Goal: Task Accomplishment & Management: Complete application form

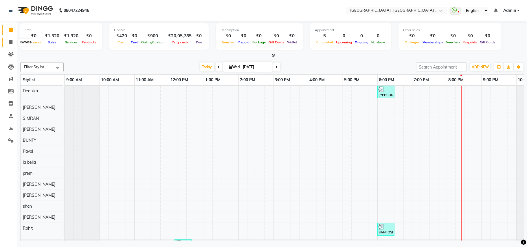
scroll to position [8, 0]
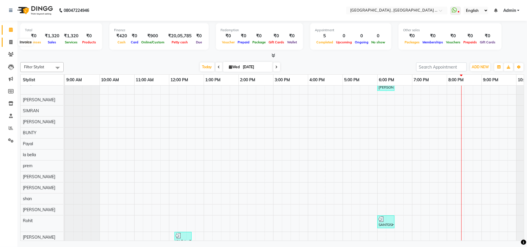
drag, startPoint x: 11, startPoint y: 41, endPoint x: 14, endPoint y: 37, distance: 4.9
click at [11, 41] on icon at bounding box center [10, 42] width 3 height 4
click at [10, 39] on span at bounding box center [11, 42] width 10 height 7
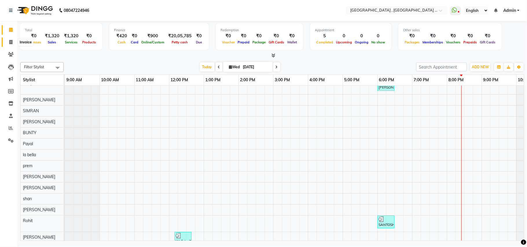
select select "service"
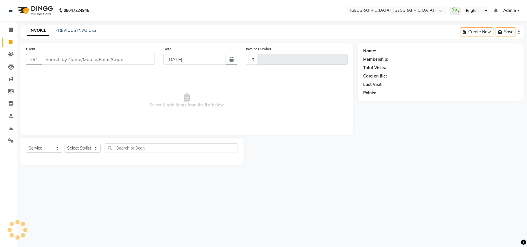
click at [87, 61] on input "Client" at bounding box center [98, 59] width 113 height 11
click at [87, 60] on input "Client" at bounding box center [98, 59] width 113 height 11
select select "4558"
type input "2292"
click at [85, 59] on input "Client" at bounding box center [98, 59] width 113 height 11
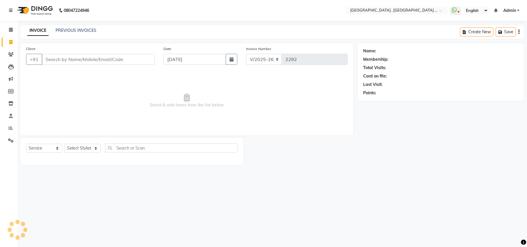
click at [85, 59] on input "Client" at bounding box center [98, 59] width 113 height 11
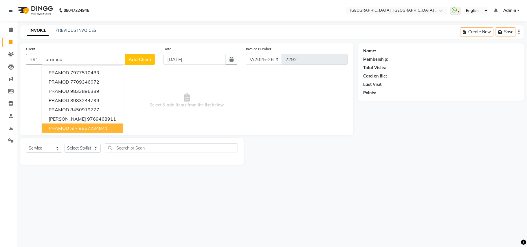
click at [95, 128] on ngb-highlight "9867234841" at bounding box center [93, 128] width 29 height 6
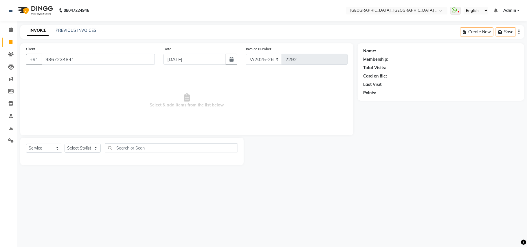
type input "9867234841"
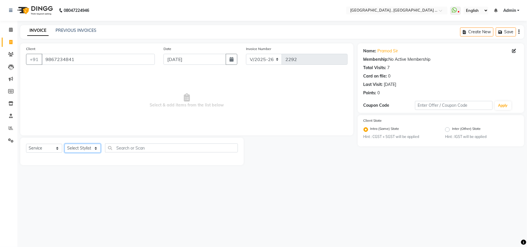
click at [92, 150] on select "Select Stylist Amit [PERSON_NAME] BUNTY Deep [PERSON_NAME] M Gautam la bella [P…" at bounding box center [83, 148] width 36 height 9
select select "68186"
click at [65, 144] on select "Select Stylist Amit [PERSON_NAME] BUNTY Deep [PERSON_NAME] M Gautam la bella [P…" at bounding box center [83, 148] width 36 height 9
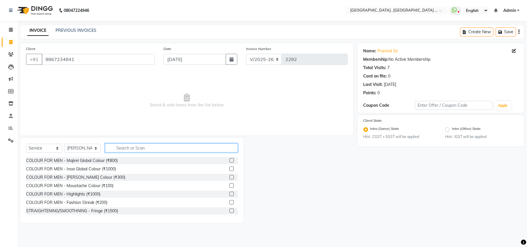
click at [119, 146] on input "text" at bounding box center [171, 148] width 133 height 9
type input "colo"
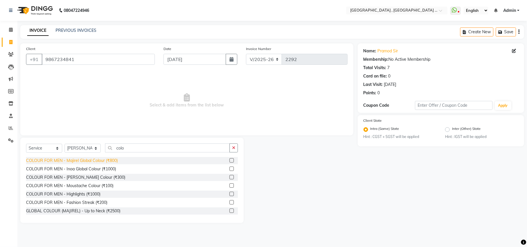
click at [110, 159] on div "COLOUR FOR MEN - Majirel Global Colour (₹800)" at bounding box center [72, 161] width 92 height 6
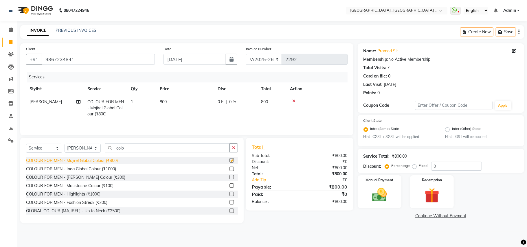
checkbox input "false"
click at [178, 101] on td "800" at bounding box center [185, 108] width 58 height 25
select select "68186"
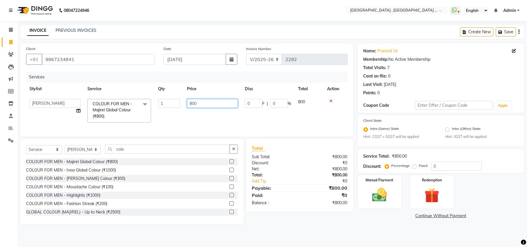
click at [204, 103] on input "800" at bounding box center [212, 103] width 51 height 9
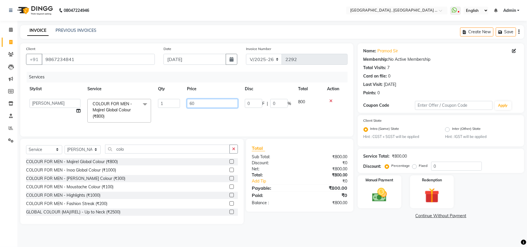
type input "600"
click at [214, 118] on td "600" at bounding box center [213, 111] width 58 height 31
select select "68186"
click at [380, 188] on img at bounding box center [379, 196] width 25 height 18
click at [380, 187] on img at bounding box center [379, 196] width 25 height 18
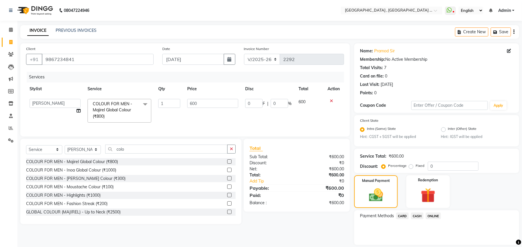
click at [428, 218] on span "ONLINE" at bounding box center [432, 216] width 15 height 7
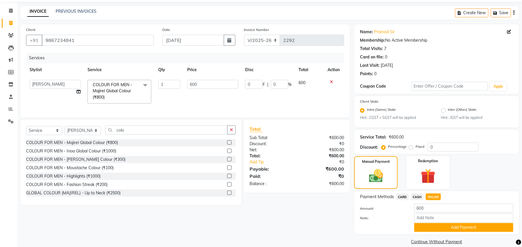
scroll to position [27, 0]
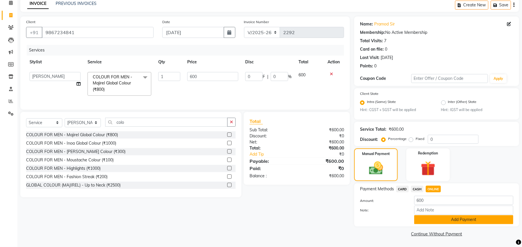
click at [418, 223] on button "Add Payment" at bounding box center [463, 219] width 99 height 9
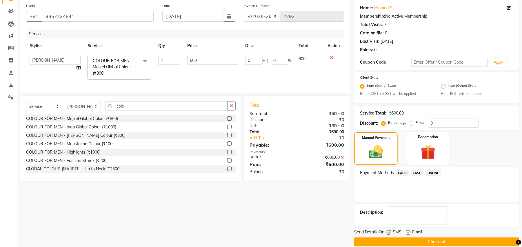
scroll to position [51, 0]
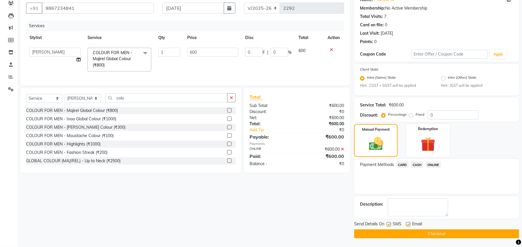
click at [360, 233] on button "Checkout" at bounding box center [436, 234] width 165 height 9
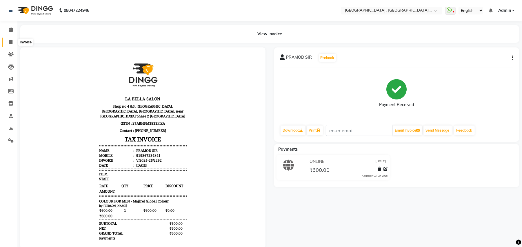
click at [10, 44] on icon at bounding box center [10, 42] width 3 height 4
select select "service"
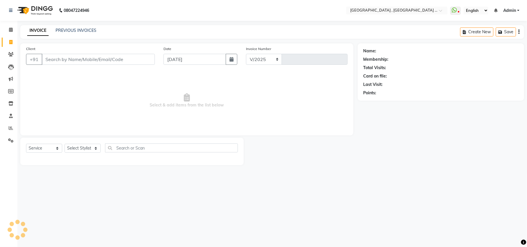
select select "4558"
type input "2293"
click at [94, 51] on div "Client +91" at bounding box center [91, 58] width 138 height 24
click at [94, 59] on input "Client" at bounding box center [98, 59] width 113 height 11
type input "9555008440"
